Goal: Information Seeking & Learning: Learn about a topic

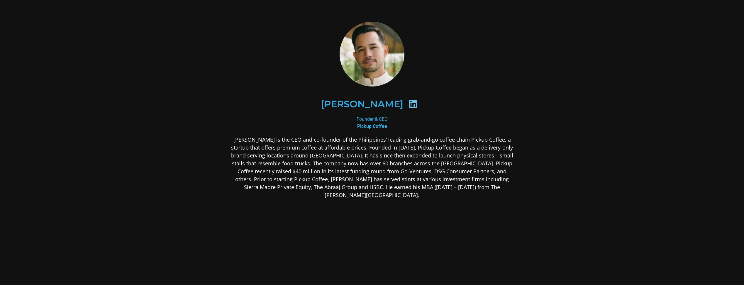
click at [409, 102] on icon at bounding box center [413, 103] width 9 height 9
click at [379, 105] on h2 "[PERSON_NAME]" at bounding box center [362, 103] width 82 height 9
click at [373, 124] on b "Pickup Coffee" at bounding box center [372, 127] width 30 height 6
click at [409, 104] on icon at bounding box center [413, 103] width 9 height 9
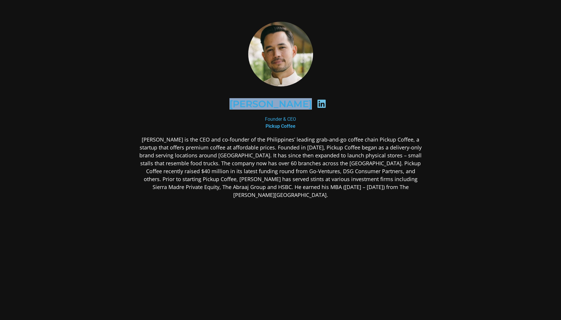
drag, startPoint x: 237, startPoint y: 105, endPoint x: 306, endPoint y: 107, distance: 69.3
click at [306, 107] on div "[PERSON_NAME]" at bounding box center [280, 104] width 257 height 30
copy div "[PERSON_NAME]"
click at [431, 135] on div "[PERSON_NAME] Founder & CEO Pickup Coffee" at bounding box center [280, 157] width 317 height 302
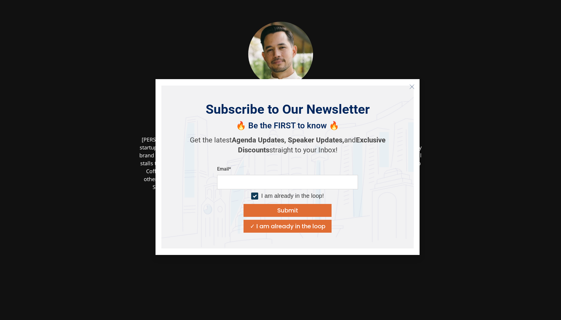
click at [412, 86] on icon "Close" at bounding box center [411, 86] width 5 height 5
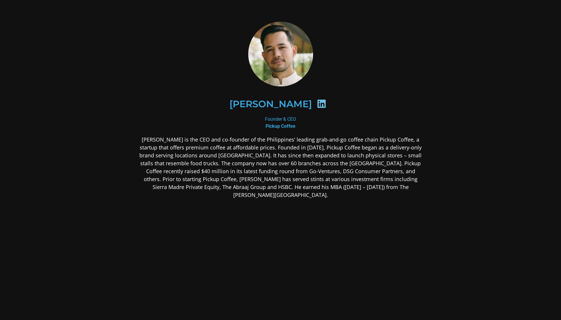
click at [300, 57] on img at bounding box center [280, 54] width 65 height 65
